Goal: Go to known website: Go to known website

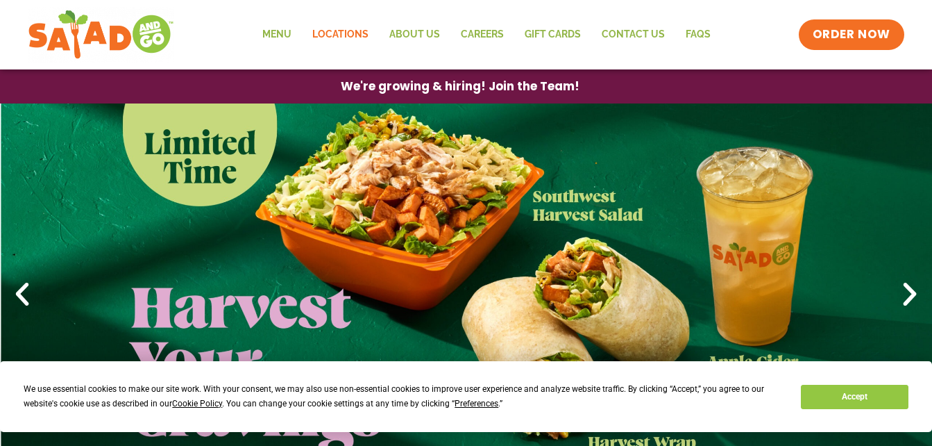
click at [336, 35] on link "Locations" at bounding box center [340, 35] width 77 height 32
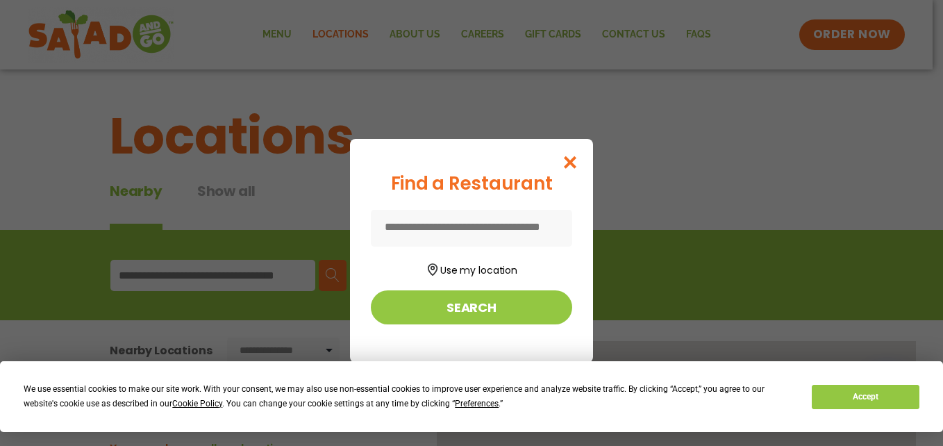
click at [280, 34] on div "Find a Restaurant Use my location Search" at bounding box center [471, 223] width 943 height 446
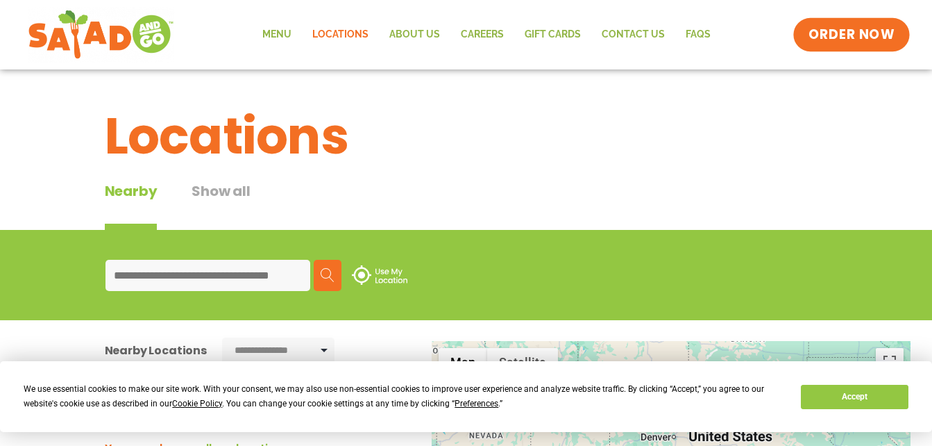
click at [858, 35] on span "ORDER NOW" at bounding box center [852, 35] width 86 height 18
